Goal: Transaction & Acquisition: Obtain resource

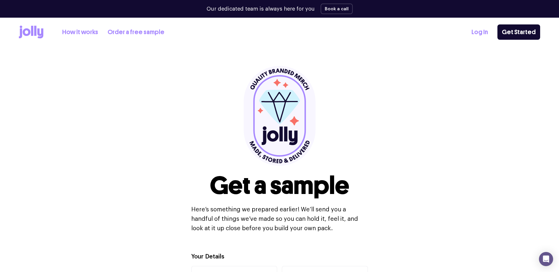
click at [22, 35] on icon at bounding box center [20, 34] width 3 height 10
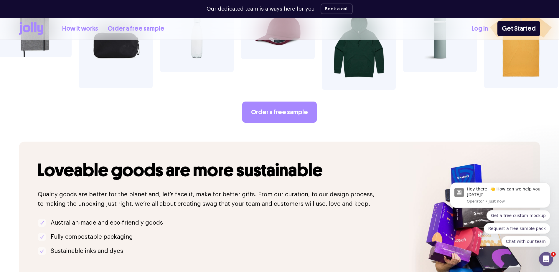
scroll to position [1120, 0]
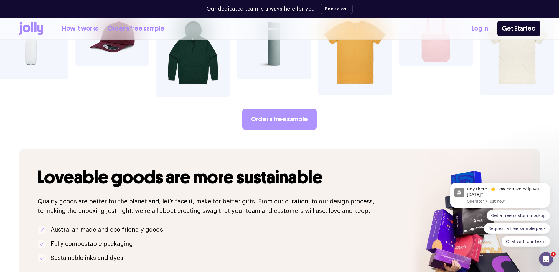
click at [286, 109] on link "Order a free sample" at bounding box center [279, 119] width 75 height 21
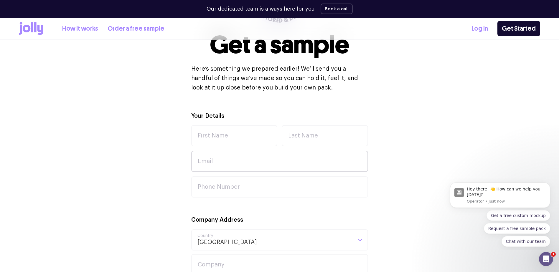
scroll to position [147, 0]
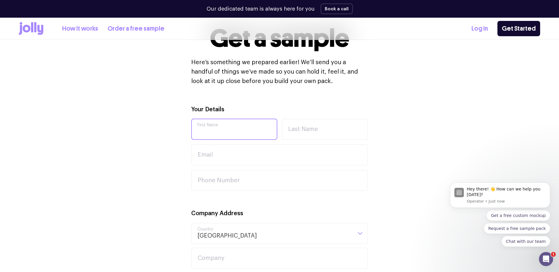
type input "[PERSON_NAME]"
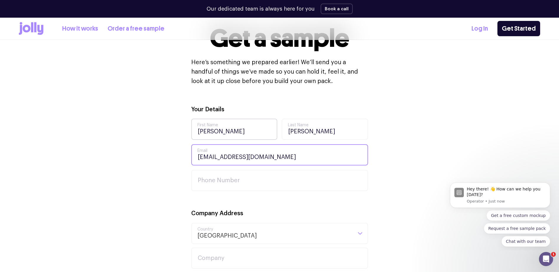
type input "[EMAIL_ADDRESS][DOMAIN_NAME]"
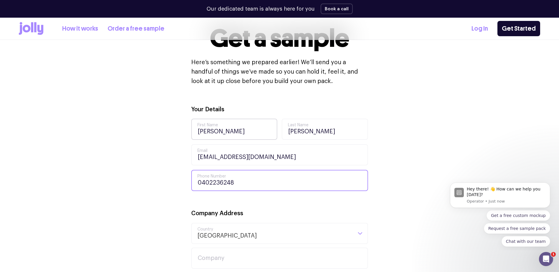
type input "0402236248"
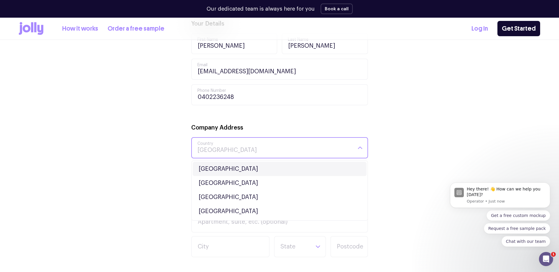
scroll to position [236, 0]
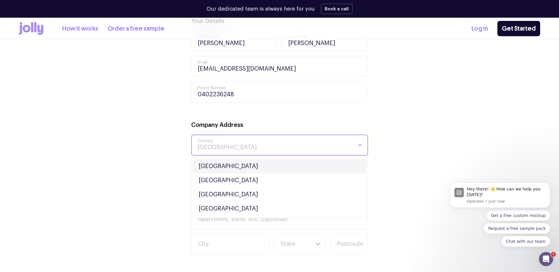
click at [224, 168] on li "[GEOGRAPHIC_DATA]" at bounding box center [280, 167] width 174 height 14
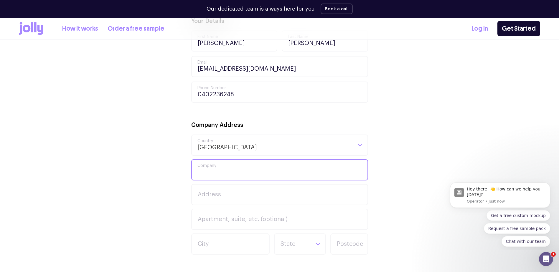
click at [222, 169] on input "Company" at bounding box center [279, 170] width 177 height 21
type input "Picture Wealth"
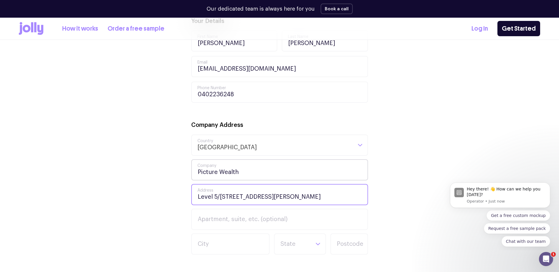
type input "Level 5/[STREET_ADDRESS][PERSON_NAME]"
type input "[GEOGRAPHIC_DATA]"
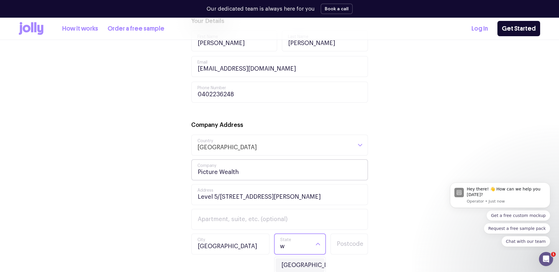
type input "wa"
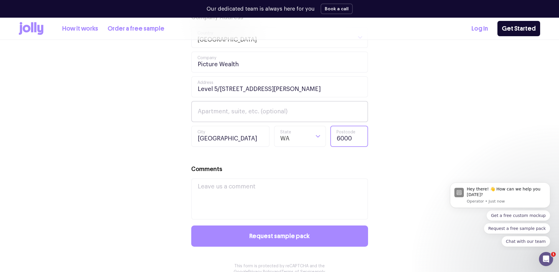
scroll to position [383, 0]
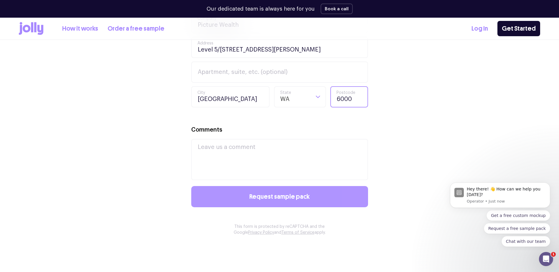
type input "6000"
click at [257, 201] on button "Request sample pack" at bounding box center [279, 196] width 177 height 21
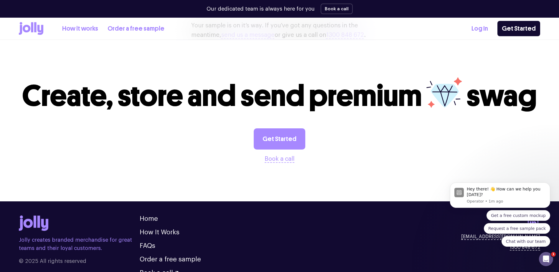
scroll to position [233, 0]
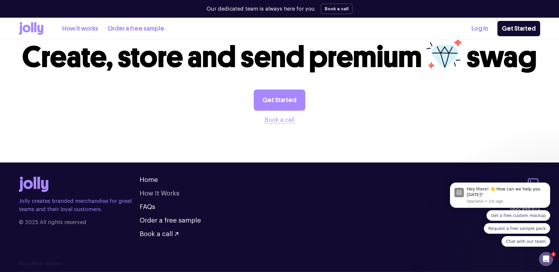
click at [148, 193] on link "How It Works" at bounding box center [160, 193] width 40 height 6
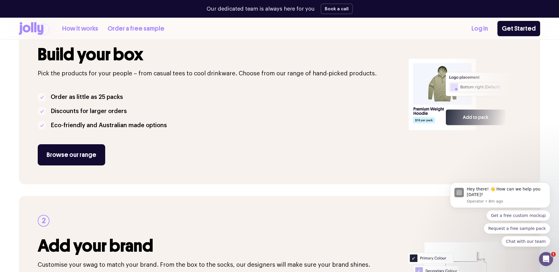
scroll to position [147, 0]
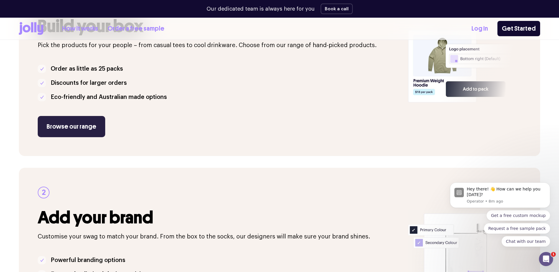
click at [55, 124] on link "Browse our range" at bounding box center [72, 126] width 68 height 21
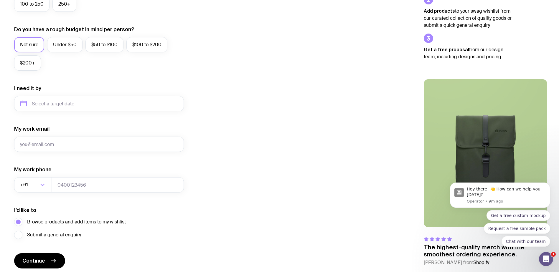
scroll to position [229, 0]
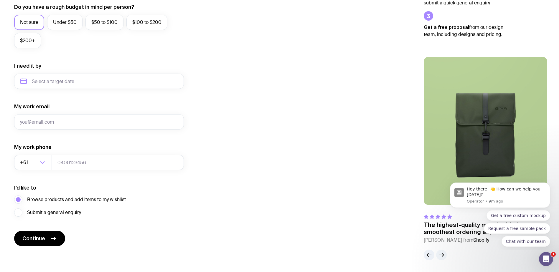
click at [444, 255] on icon "button" at bounding box center [442, 255] width 4 height 0
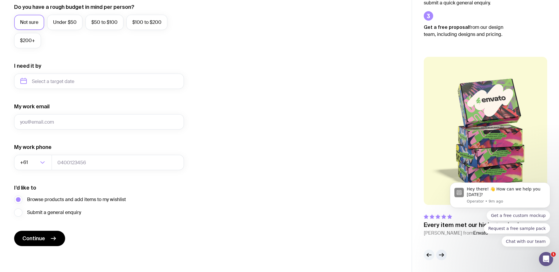
click at [430, 257] on icon "button" at bounding box center [429, 255] width 7 height 7
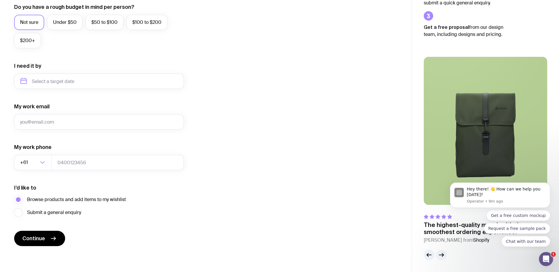
click at [442, 258] on icon "button" at bounding box center [441, 255] width 7 height 7
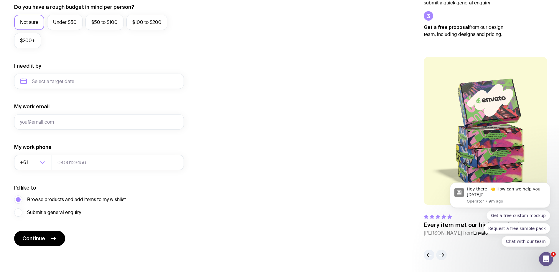
click at [443, 257] on icon "button" at bounding box center [441, 255] width 7 height 7
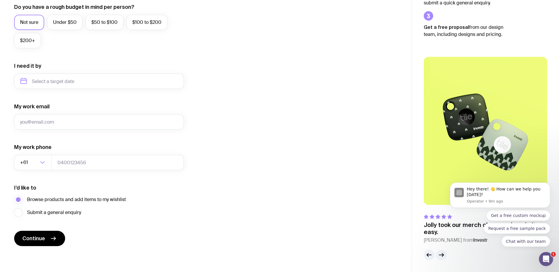
click at [443, 257] on icon "button" at bounding box center [441, 255] width 7 height 7
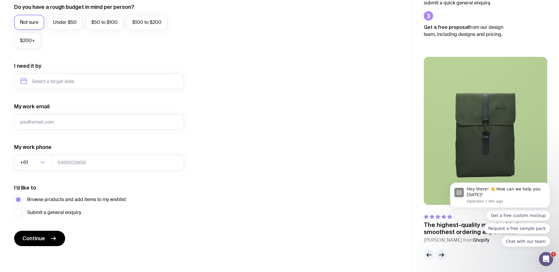
click at [443, 255] on icon "button" at bounding box center [442, 255] width 4 height 0
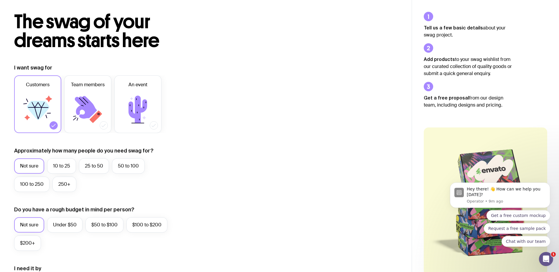
scroll to position [0, 0]
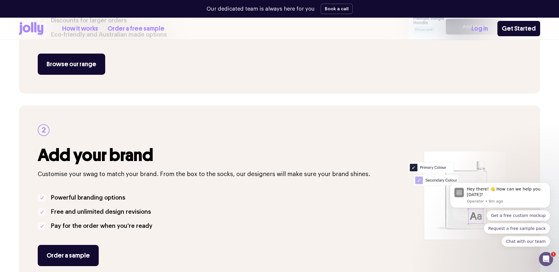
scroll to position [196, 0]
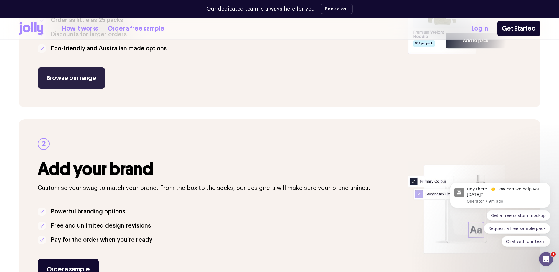
click at [75, 83] on link "Browse our range" at bounding box center [72, 78] width 68 height 21
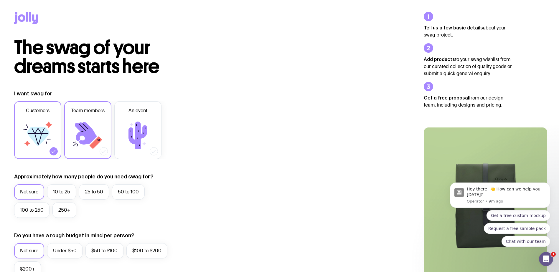
click at [80, 126] on icon at bounding box center [86, 133] width 22 height 23
click at [0, 0] on input "Team members" at bounding box center [0, 0] width 0 height 0
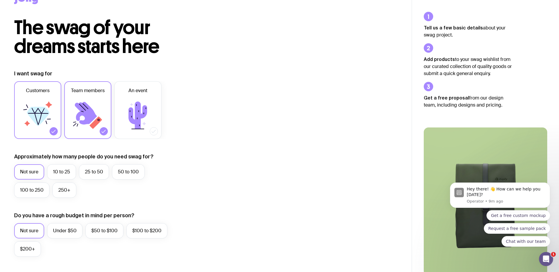
scroll to position [59, 0]
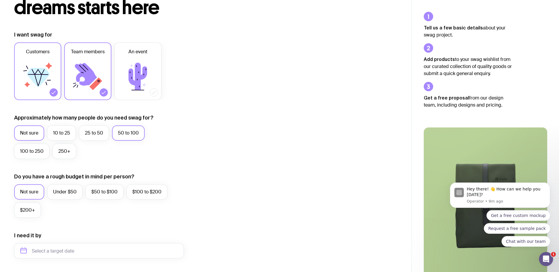
click at [123, 133] on label "50 to 100" at bounding box center [128, 133] width 33 height 15
click at [0, 0] on input "50 to 100" at bounding box center [0, 0] width 0 height 0
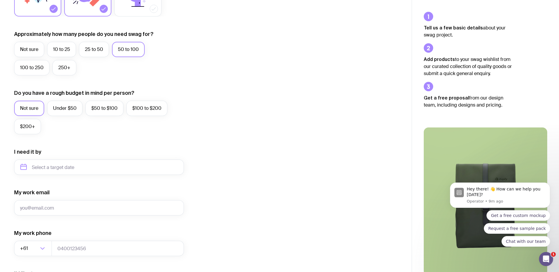
scroll to position [177, 0]
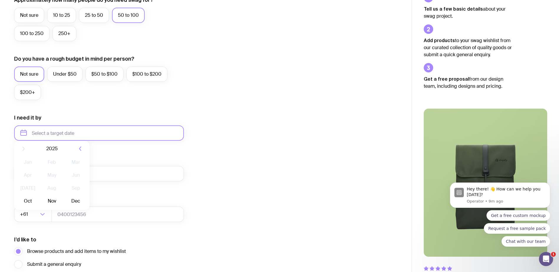
click at [63, 134] on input "text" at bounding box center [99, 133] width 170 height 15
click at [72, 205] on button "Dec" at bounding box center [76, 206] width 22 height 12
click at [73, 131] on input "December 2025" at bounding box center [99, 133] width 170 height 15
click at [80, 154] on icon "button" at bounding box center [80, 153] width 7 height 7
click at [33, 167] on button "Jan" at bounding box center [28, 167] width 22 height 12
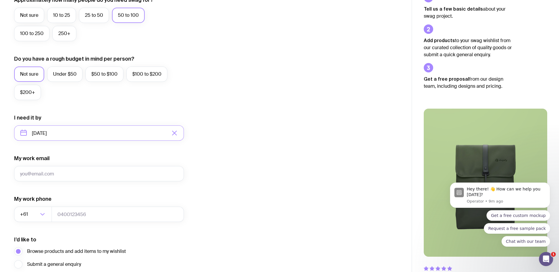
type input "January 2026"
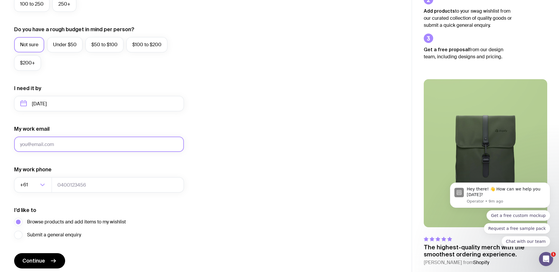
click at [48, 145] on input "My work email" at bounding box center [99, 144] width 170 height 15
type input "maddie.middleton@picturewealth.com"
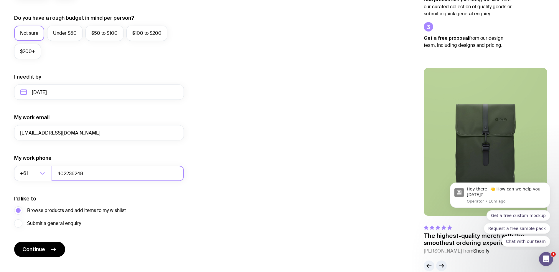
scroll to position [229, 0]
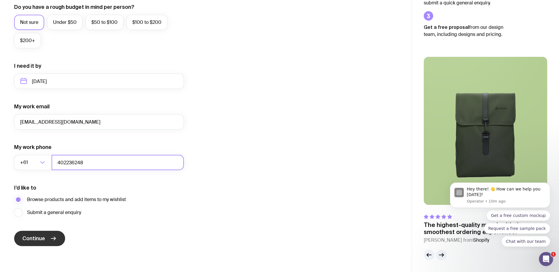
type input "402236248"
click at [37, 234] on button "Continue" at bounding box center [39, 238] width 51 height 15
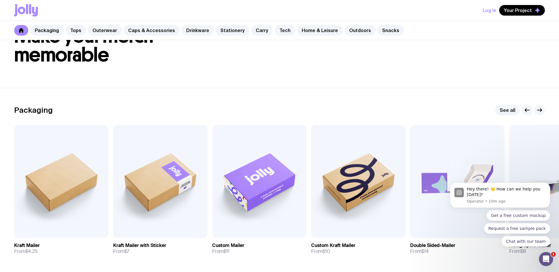
scroll to position [59, 0]
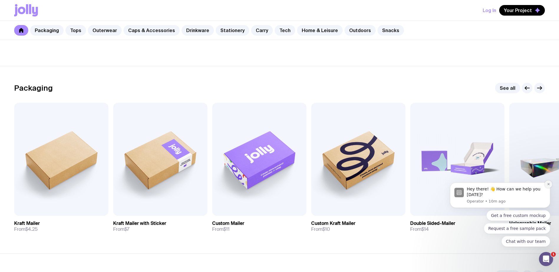
click at [548, 184] on icon "Dismiss notification" at bounding box center [548, 184] width 3 height 3
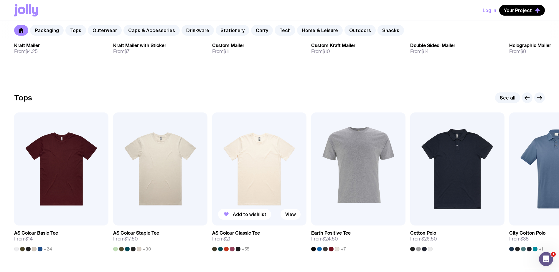
scroll to position [265, 0]
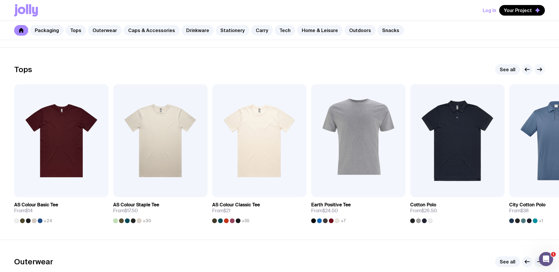
click at [543, 71] on icon "button" at bounding box center [539, 69] width 7 height 7
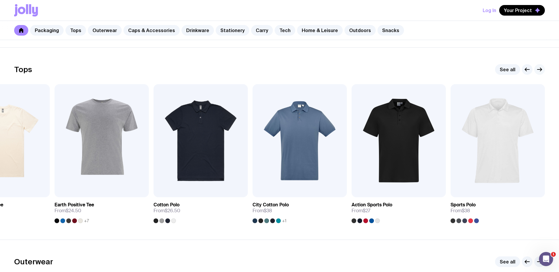
click at [543, 71] on icon "button" at bounding box center [539, 69] width 7 height 7
click at [540, 69] on icon "button" at bounding box center [539, 69] width 7 height 7
click at [525, 68] on icon "button" at bounding box center [527, 69] width 7 height 7
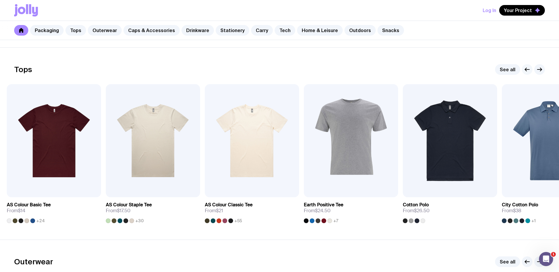
click at [525, 68] on icon "button" at bounding box center [527, 69] width 7 height 7
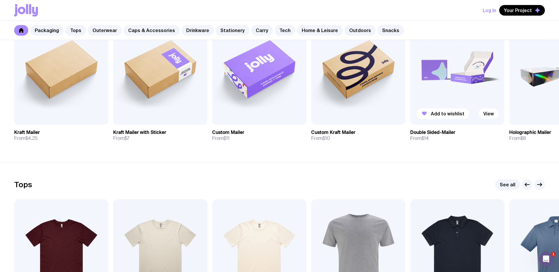
scroll to position [59, 0]
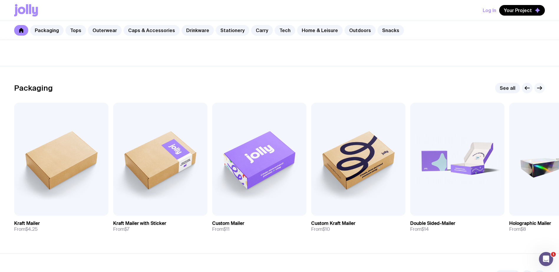
click at [540, 84] on button "button" at bounding box center [540, 88] width 11 height 11
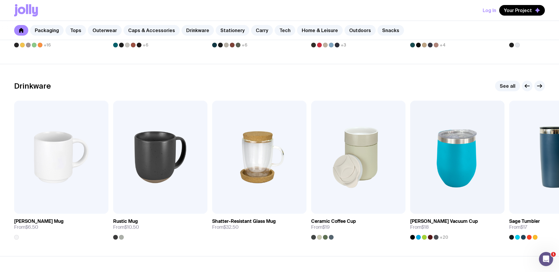
scroll to position [855, 0]
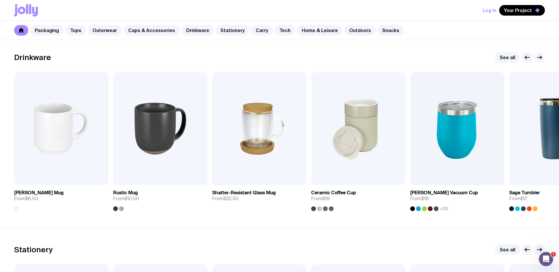
click at [541, 59] on icon "button" at bounding box center [540, 57] width 1 height 3
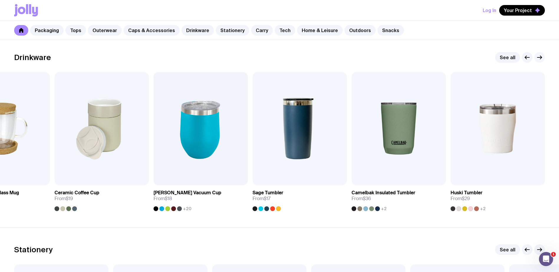
click at [540, 59] on icon "button" at bounding box center [539, 57] width 7 height 7
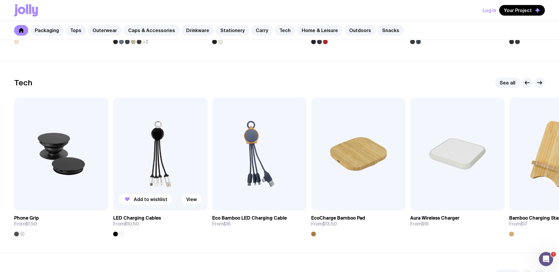
scroll to position [1415, 0]
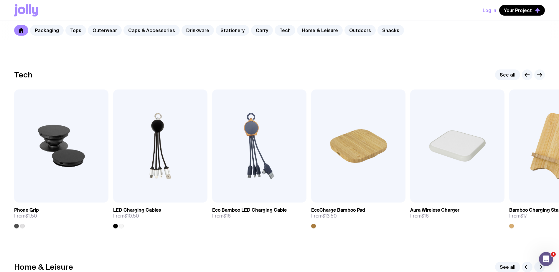
click at [539, 77] on icon "button" at bounding box center [539, 74] width 7 height 7
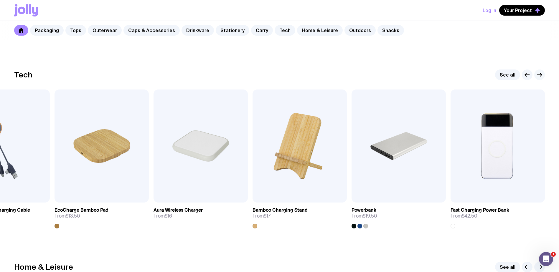
click at [540, 77] on icon "button" at bounding box center [539, 74] width 7 height 7
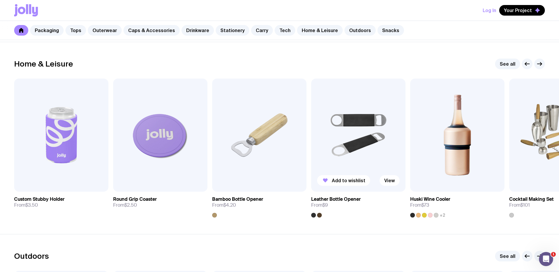
scroll to position [1622, 0]
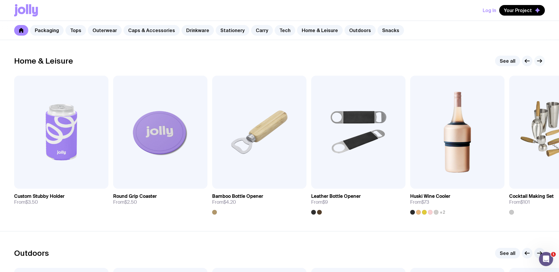
click at [537, 63] on icon "button" at bounding box center [539, 60] width 7 height 7
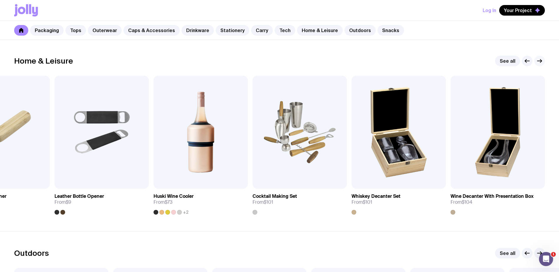
click at [538, 63] on icon "button" at bounding box center [539, 60] width 7 height 7
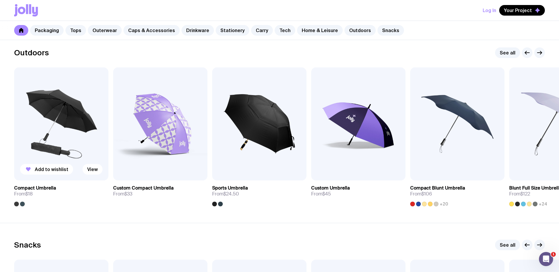
scroll to position [1795, 0]
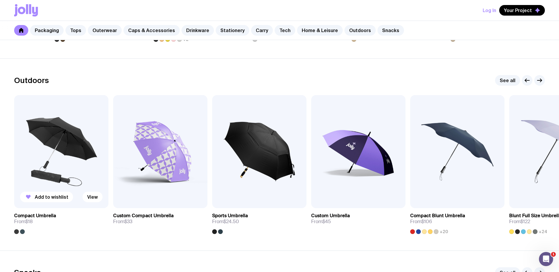
click at [70, 166] on img at bounding box center [61, 151] width 94 height 113
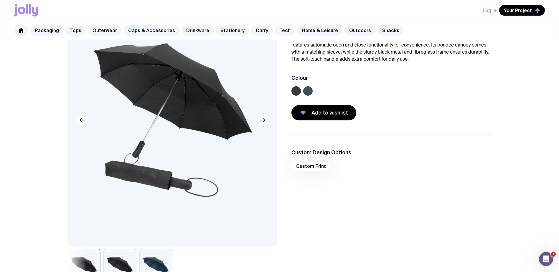
scroll to position [59, 0]
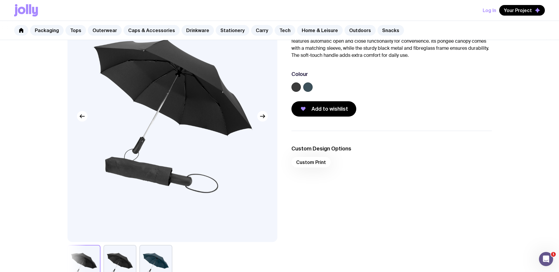
click at [308, 164] on div "Custom Print" at bounding box center [392, 164] width 200 height 14
click at [311, 161] on div "Custom Print" at bounding box center [392, 164] width 200 height 14
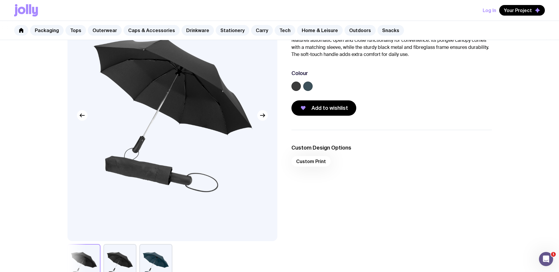
scroll to position [0, 0]
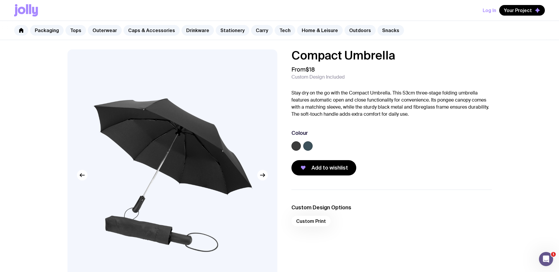
click at [264, 181] on div at bounding box center [173, 176] width 210 height 252
click at [264, 179] on button "button" at bounding box center [262, 175] width 11 height 11
click at [264, 175] on icon "button" at bounding box center [262, 175] width 7 height 7
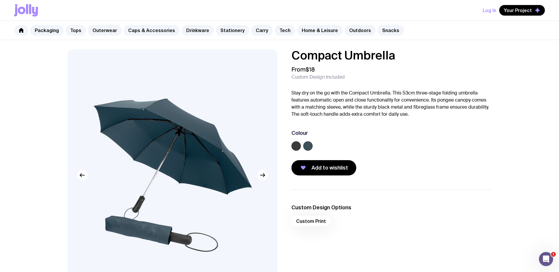
click at [263, 175] on icon "button" at bounding box center [262, 175] width 7 height 7
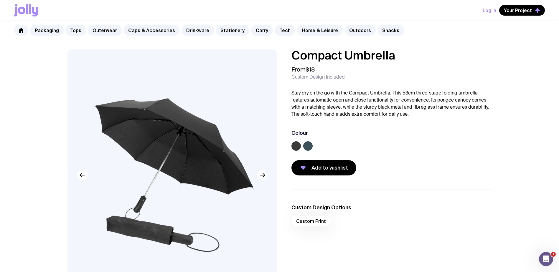
click at [263, 175] on icon "button" at bounding box center [262, 175] width 7 height 7
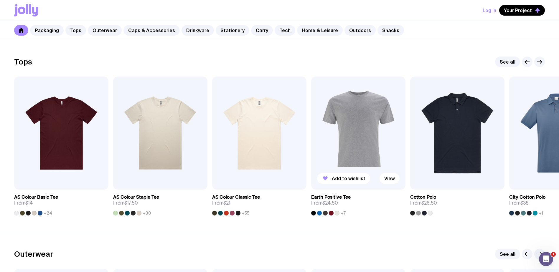
scroll to position [275, 0]
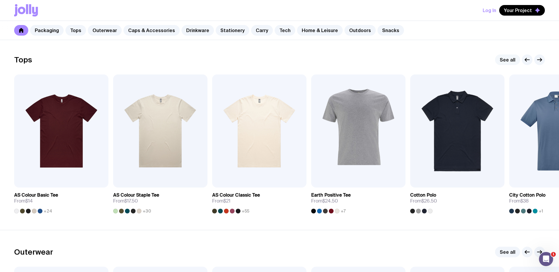
click at [500, 60] on link "See all" at bounding box center [507, 60] width 25 height 11
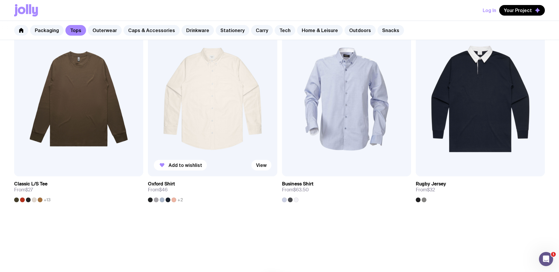
scroll to position [762, 0]
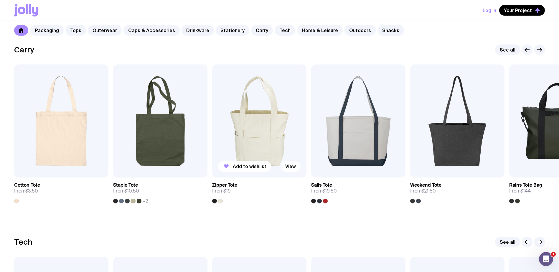
scroll to position [1248, 0]
